Goal: Find specific page/section: Find specific page/section

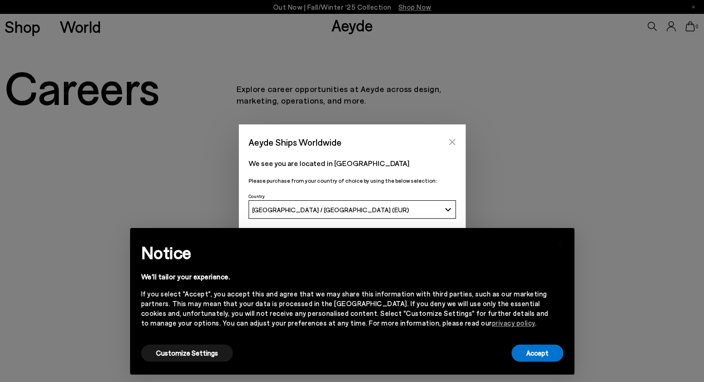
click at [453, 138] on icon "Close" at bounding box center [452, 141] width 7 height 7
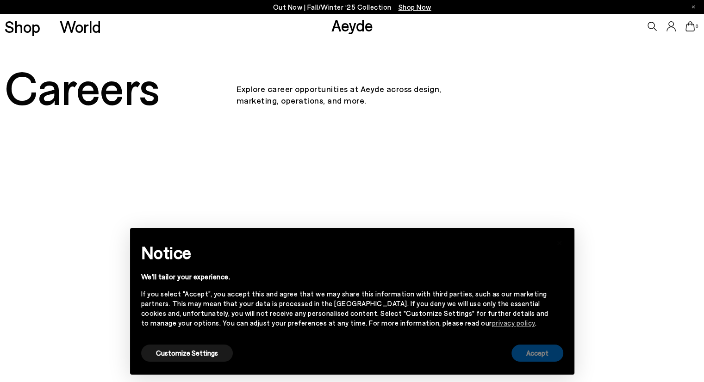
click at [529, 352] on button "Accept" at bounding box center [538, 353] width 52 height 17
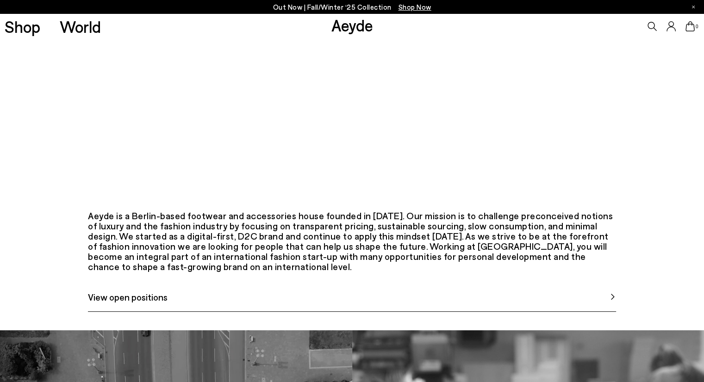
scroll to position [509, 0]
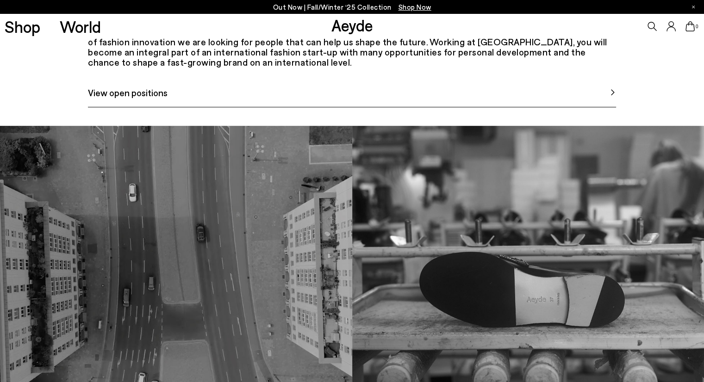
click at [182, 107] on link "View open positions" at bounding box center [352, 97] width 528 height 22
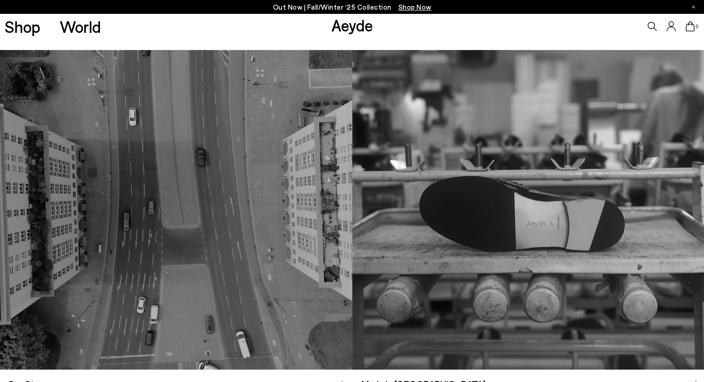
scroll to position [556, 0]
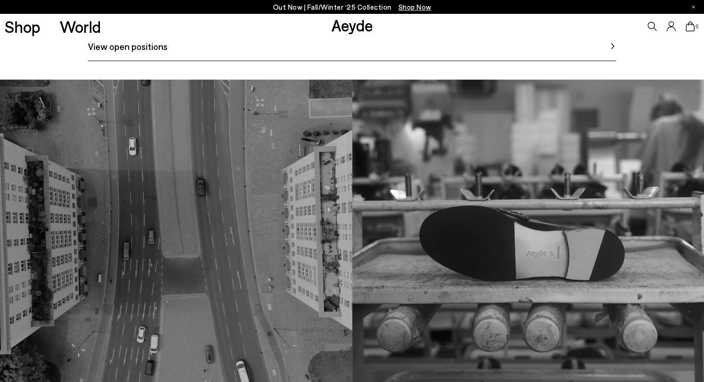
click at [142, 53] on span "View open positions" at bounding box center [128, 46] width 80 height 14
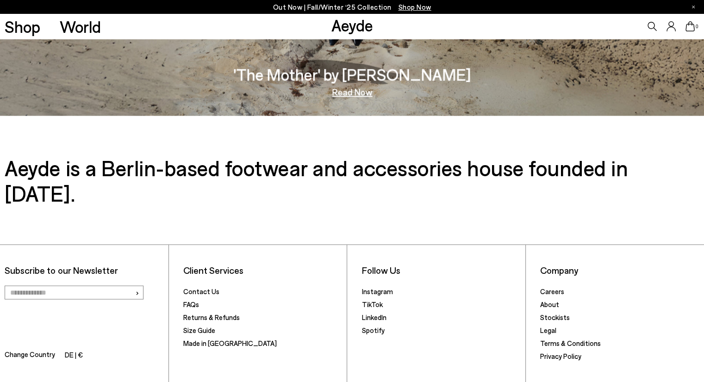
scroll to position [1528, 0]
